Goal: Information Seeking & Learning: Learn about a topic

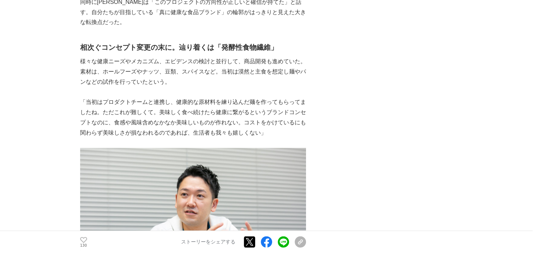
scroll to position [1729, 0]
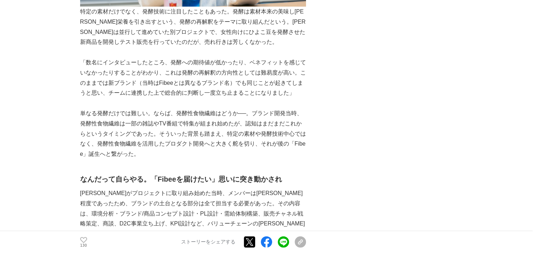
scroll to position [1729, 0]
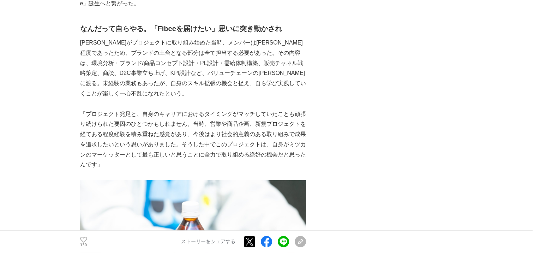
scroll to position [1729, 0]
